Goal: Information Seeking & Learning: Learn about a topic

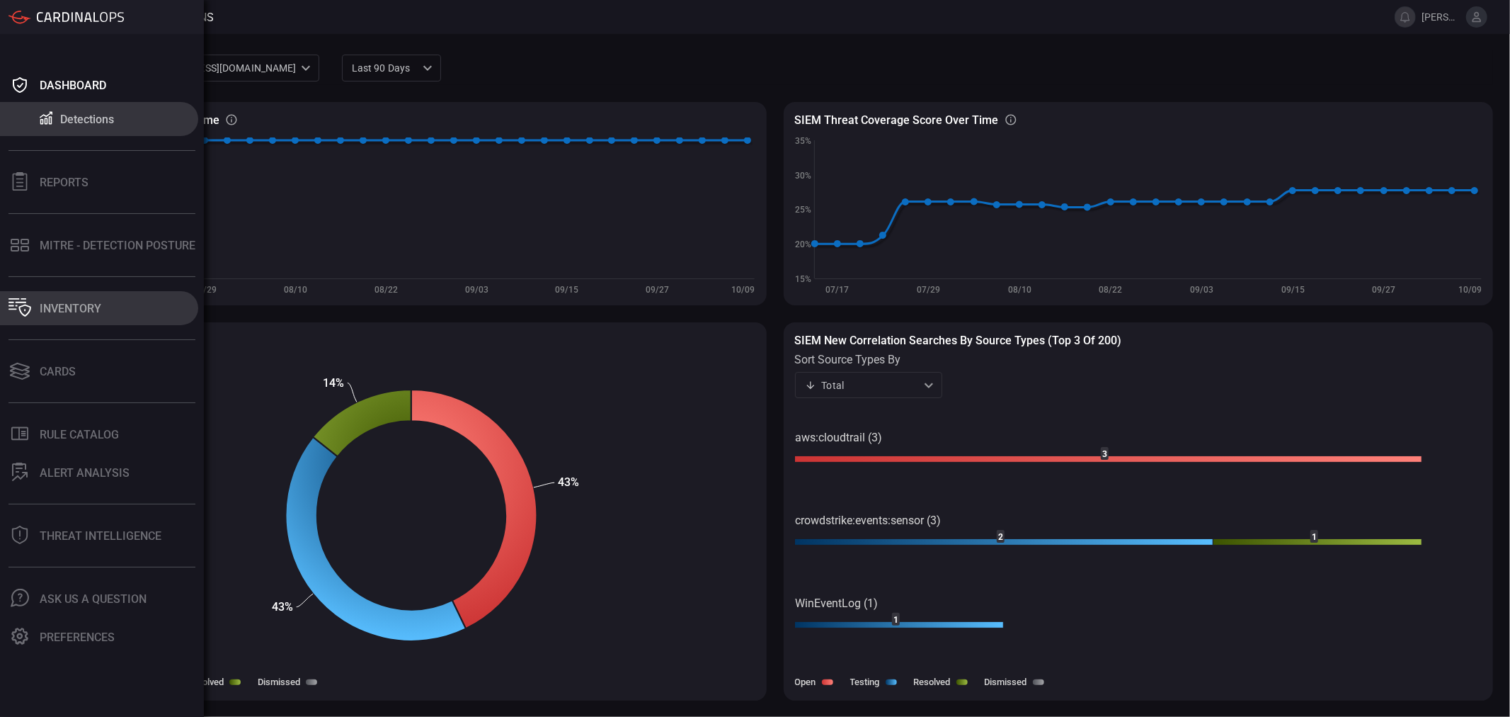
click at [88, 309] on div "Inventory" at bounding box center [71, 308] width 62 height 13
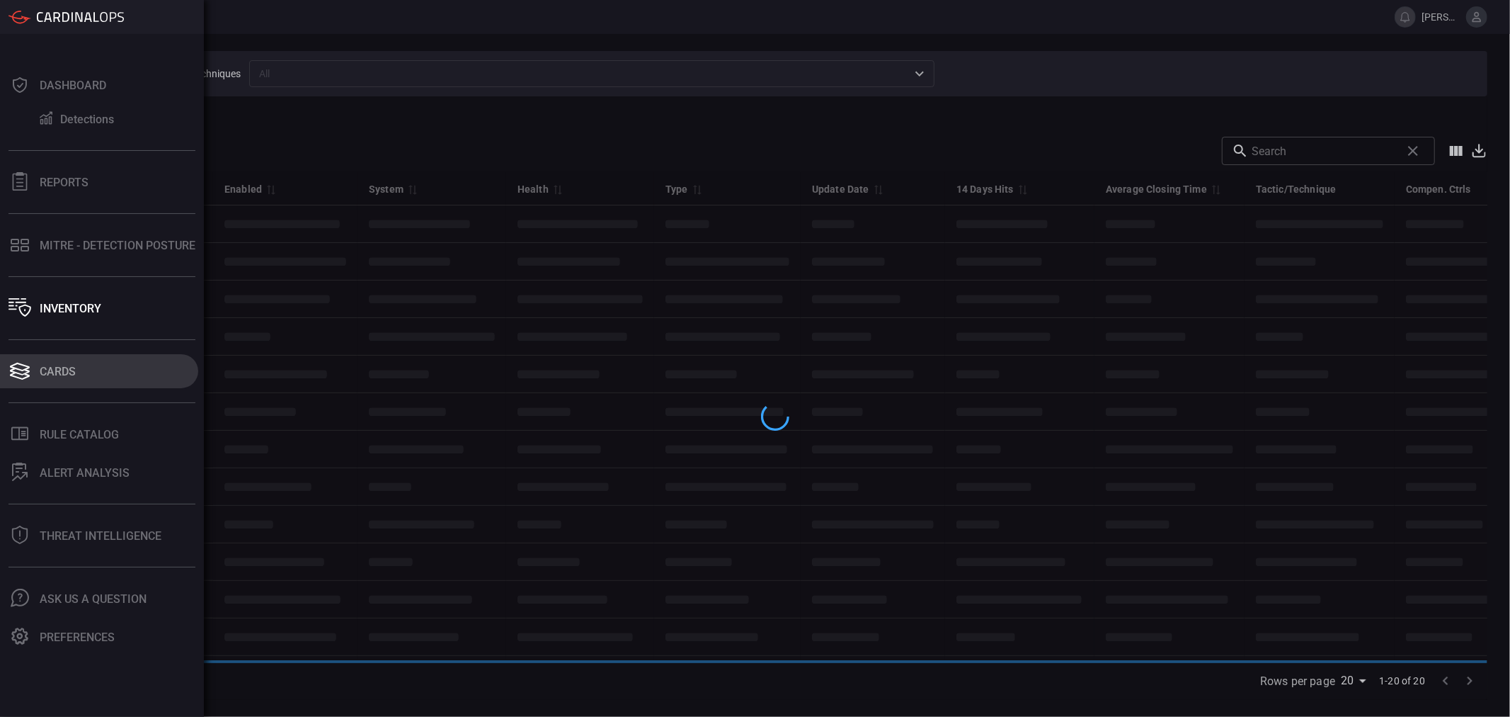
click at [90, 372] on button "Cards" at bounding box center [99, 371] width 198 height 34
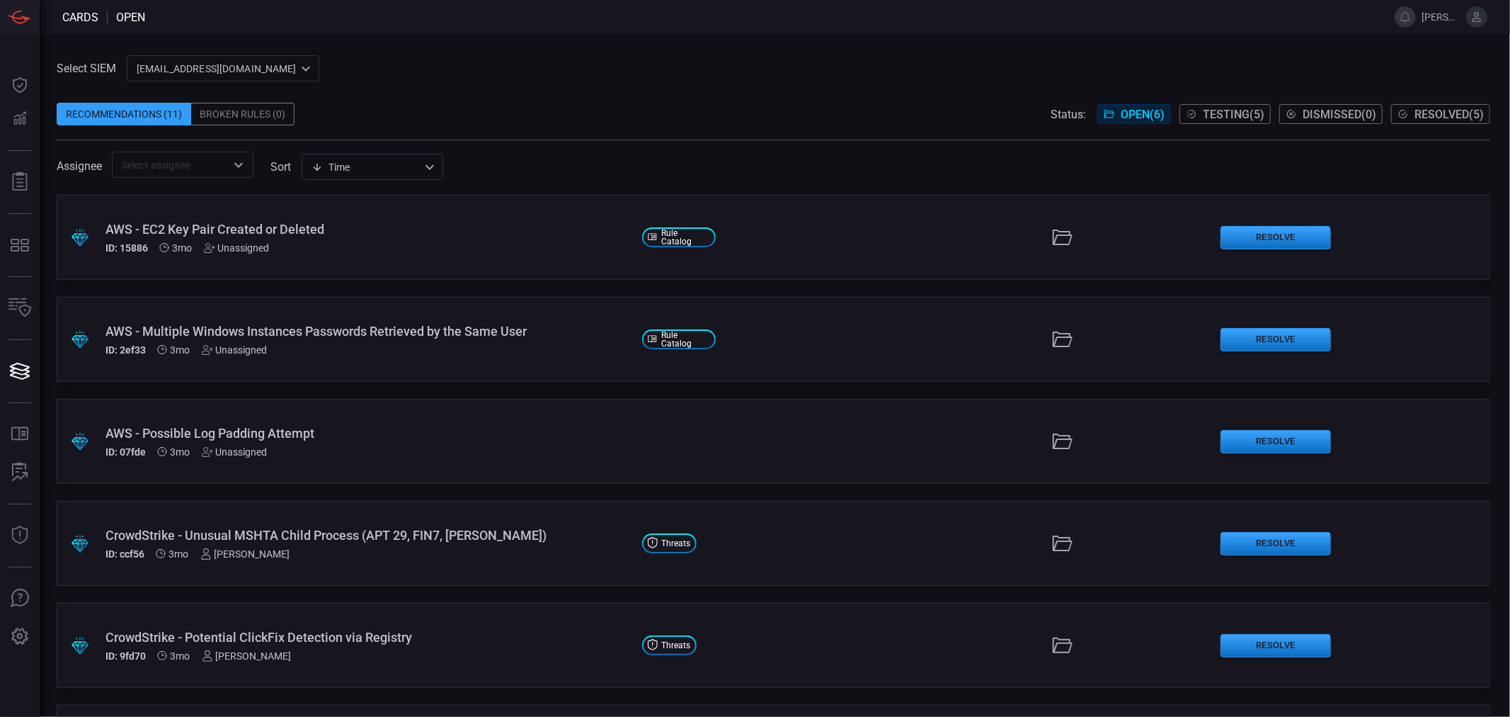
click at [1129, 118] on span "Open ( 6 )" at bounding box center [1143, 114] width 44 height 13
click at [1222, 118] on span "Testing ( 5 )" at bounding box center [1234, 114] width 62 height 13
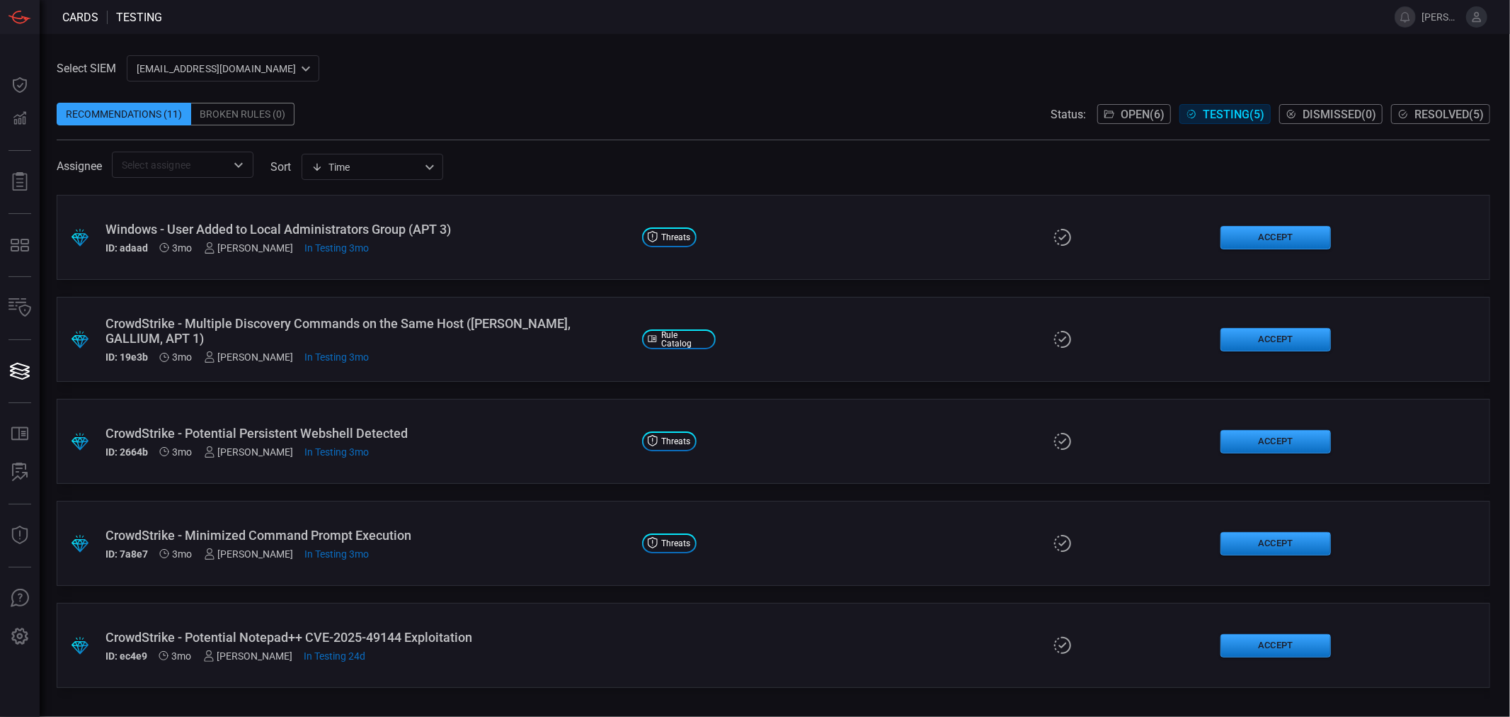
click at [458, 334] on div "CrowdStrike - Multiple Discovery Commands on the Same Host ([PERSON_NAME], GALL…" at bounding box center [368, 331] width 525 height 30
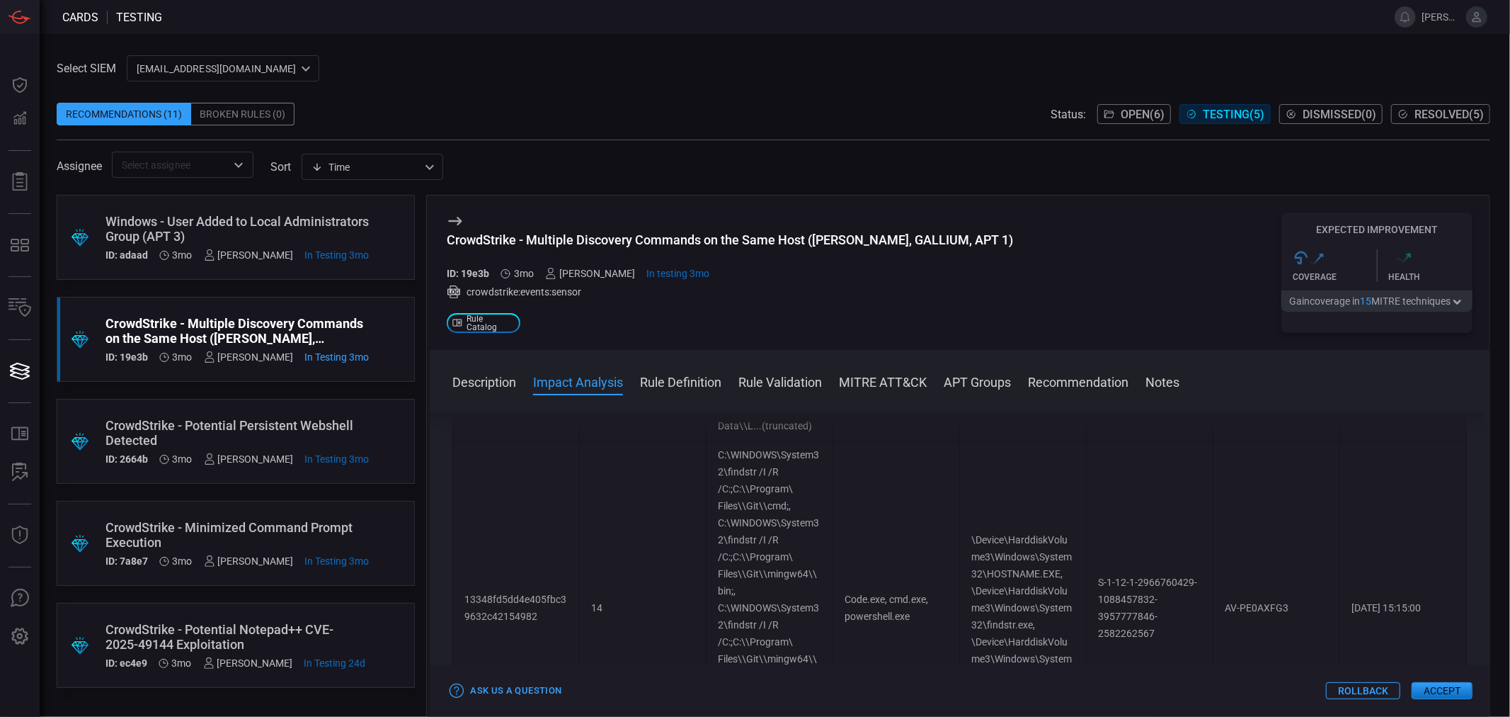
scroll to position [1258, 0]
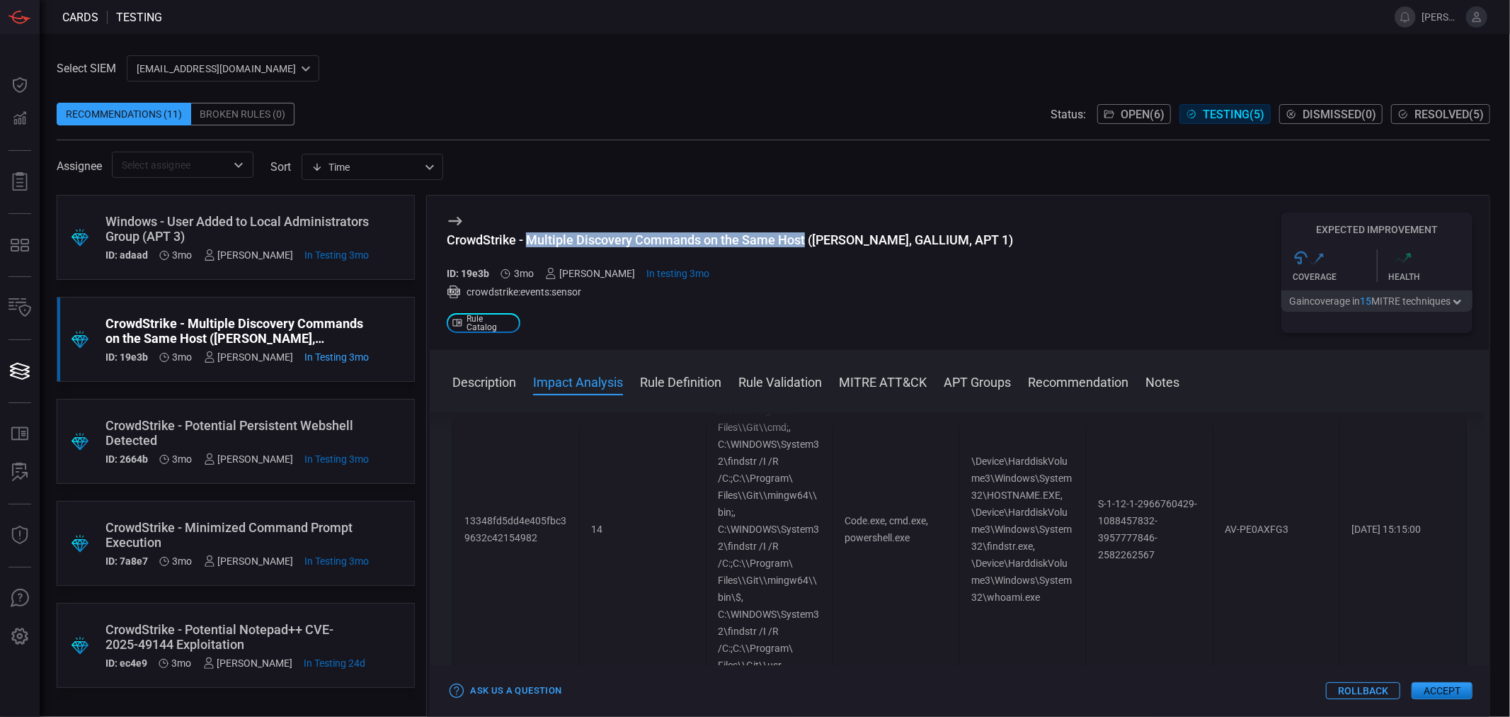
drag, startPoint x: 528, startPoint y: 237, endPoint x: 805, endPoint y: 249, distance: 277.8
click at [805, 249] on h3 "CrowdStrike - Multiple Discovery Commands on the Same Host ([PERSON_NAME], GALL…" at bounding box center [730, 247] width 566 height 30
copy div "Multiple Discovery Commands on the Same Host"
